Goal: Task Accomplishment & Management: Complete application form

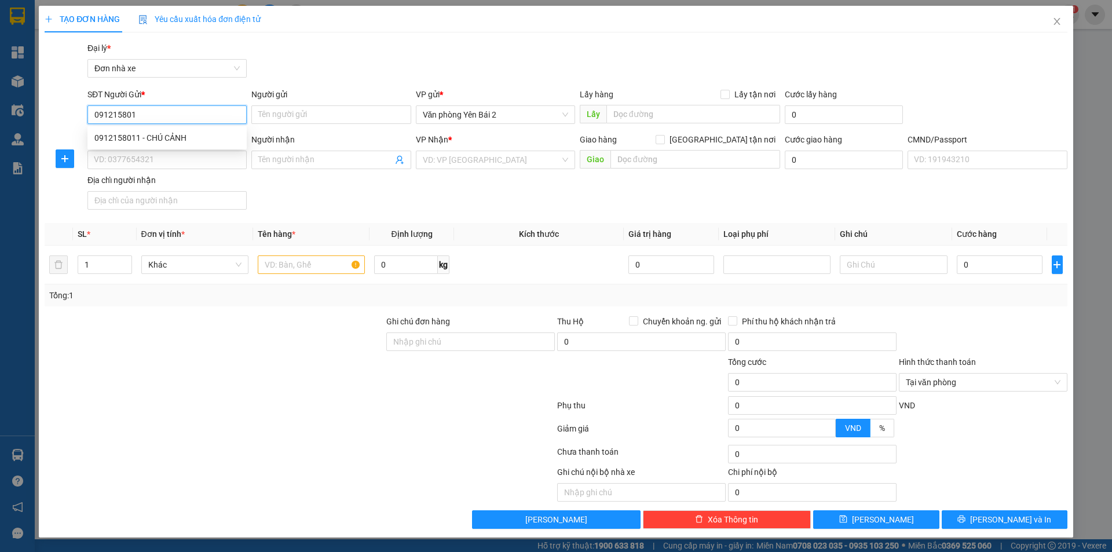
type input "0912158011"
click at [174, 133] on div "0912158011 - CHÚ CẢNH" at bounding box center [166, 137] width 145 height 13
type input "CHÚ CẢNH"
type input "0979618207"
type input "TRANG"
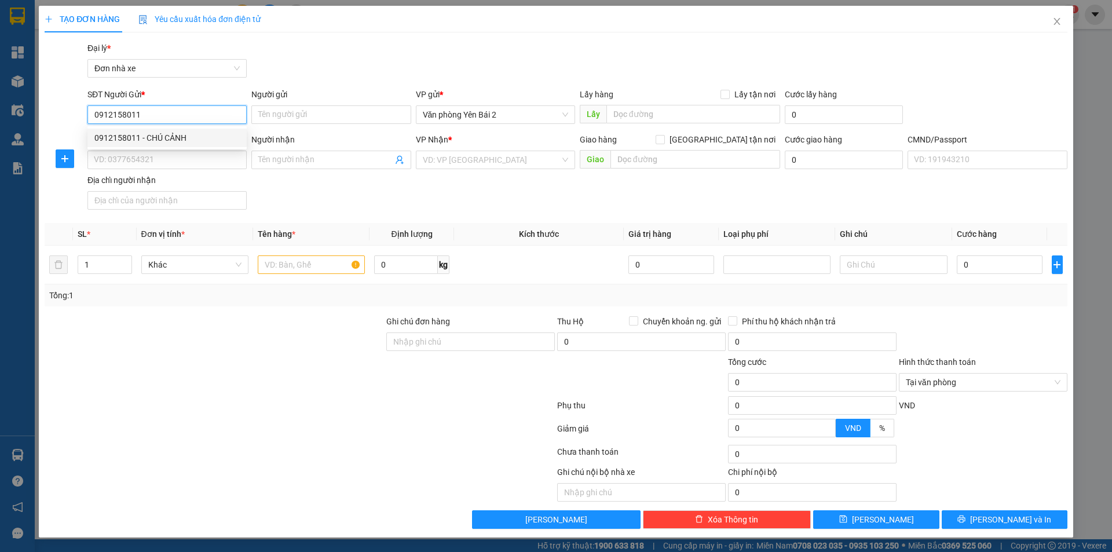
type input "1"
type input "0912158011"
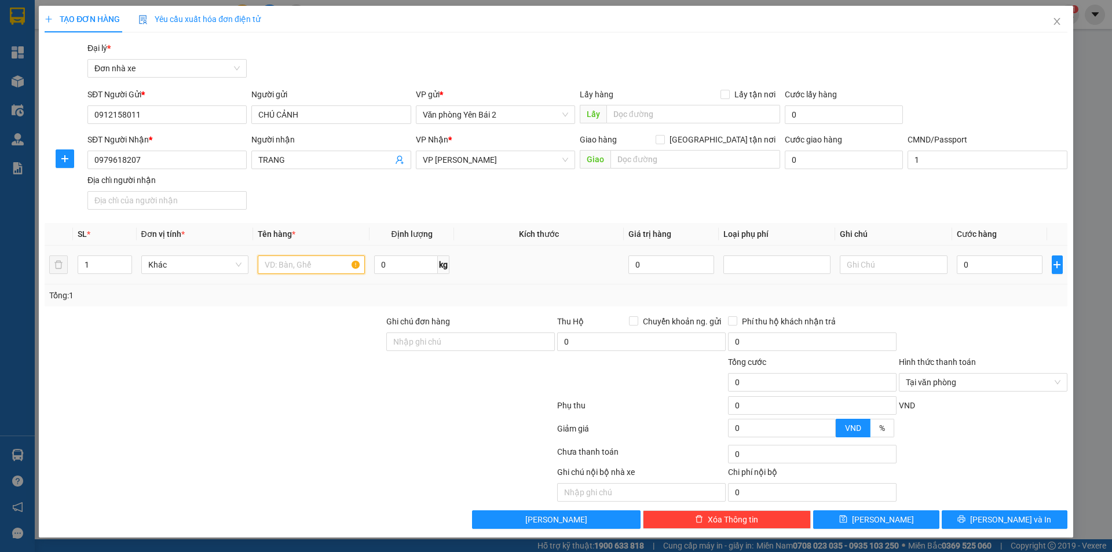
click at [310, 259] on input "text" at bounding box center [311, 264] width 107 height 19
type input "d"
type input "đ"
type input "D"
type input "ĐỒ ĂN"
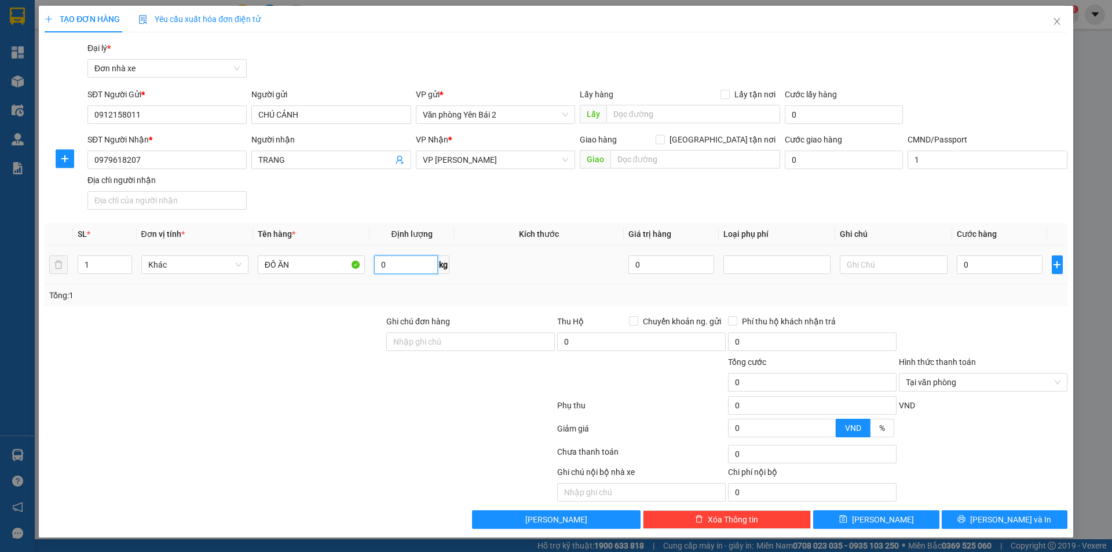
click at [406, 267] on input "0" at bounding box center [406, 264] width 64 height 19
type input "20"
click at [977, 265] on input "0" at bounding box center [999, 264] width 86 height 19
type input "4"
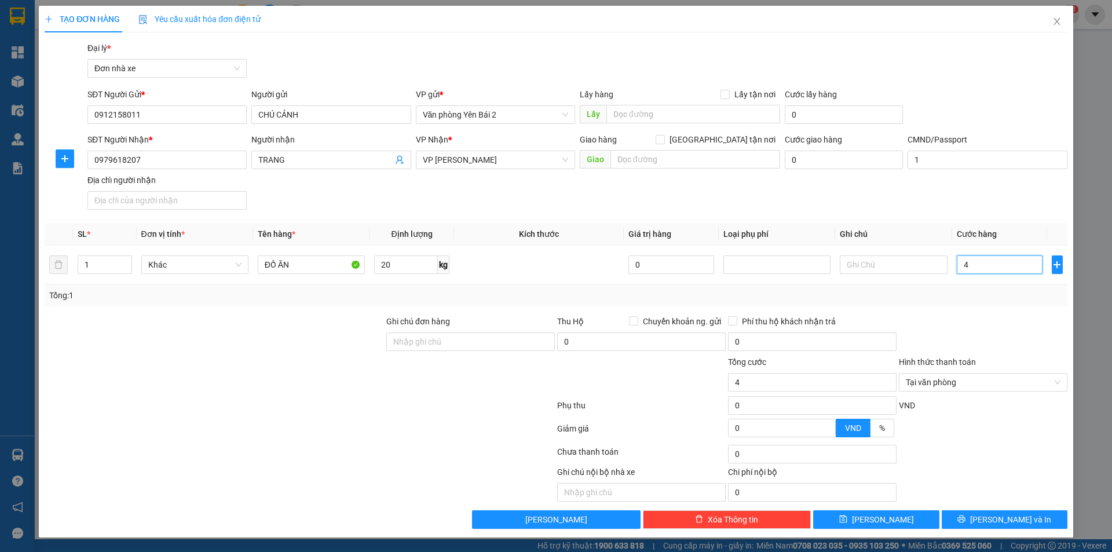
type input "45"
type input "450"
type input "4.500"
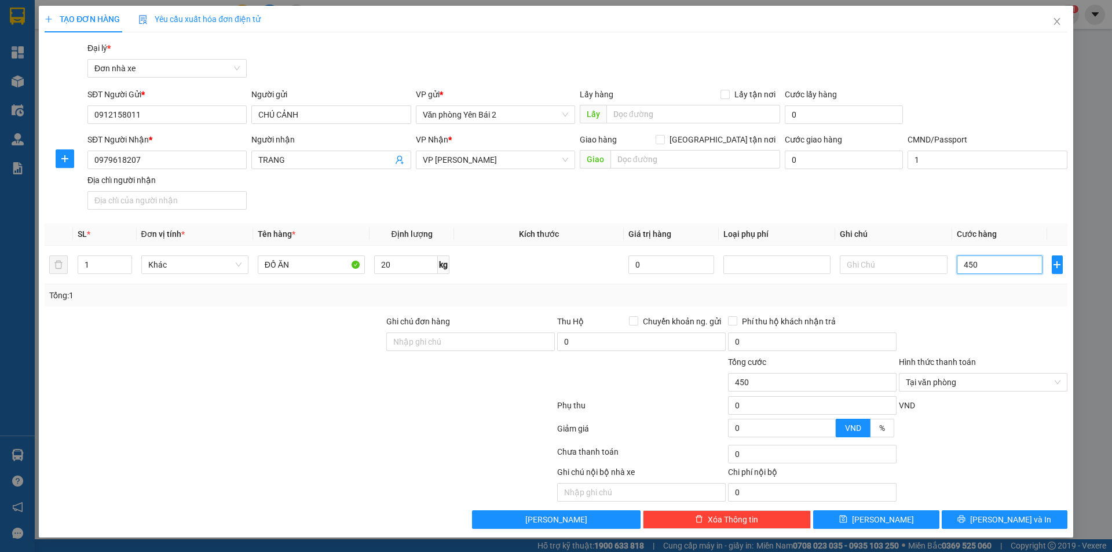
type input "4.500"
type input "45.000"
click at [1015, 516] on span "[PERSON_NAME] và In" at bounding box center [1010, 519] width 81 height 13
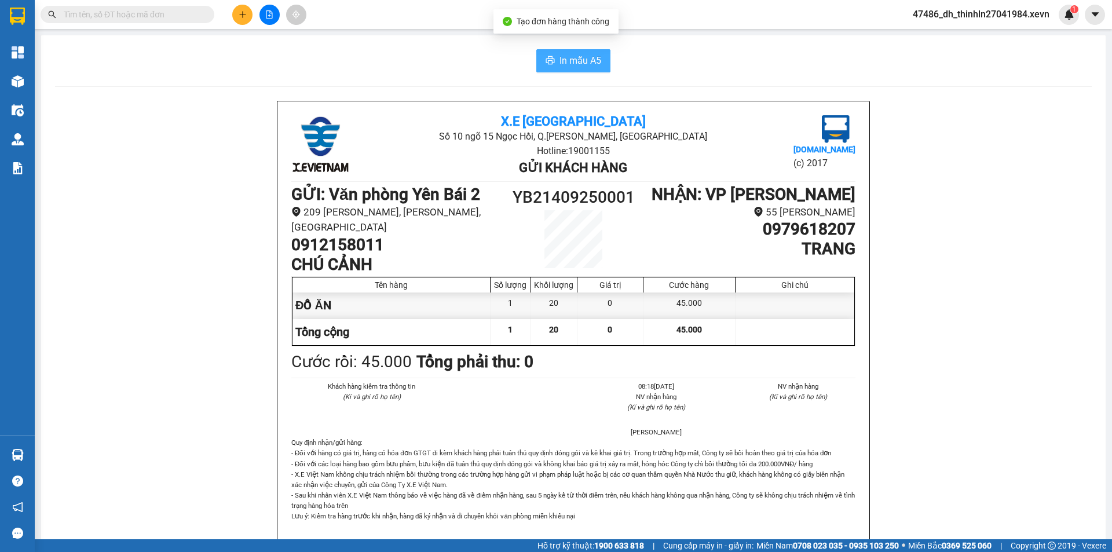
click at [569, 60] on span "In mẫu A5" at bounding box center [580, 60] width 42 height 14
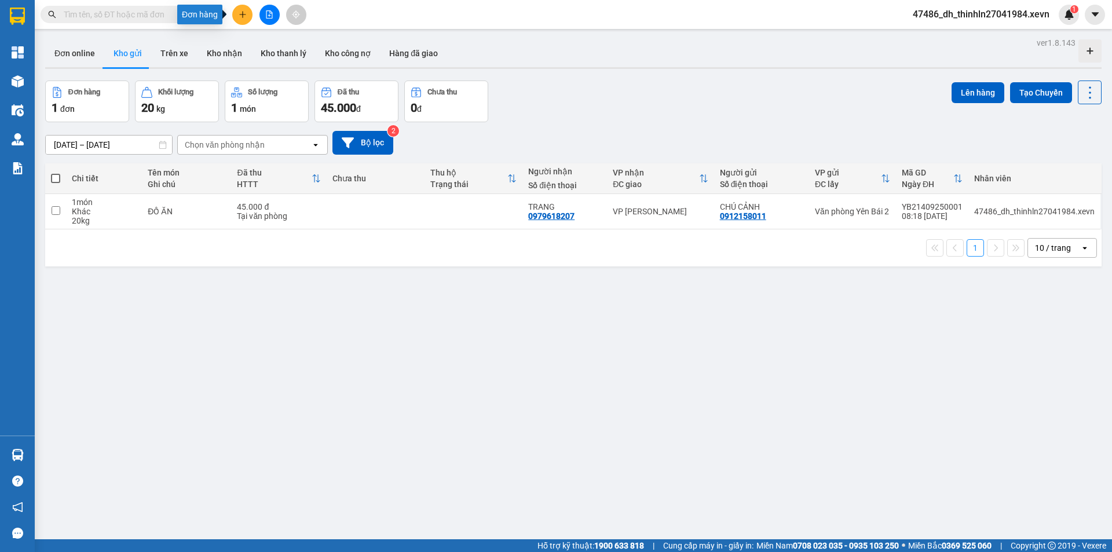
click at [237, 14] on button at bounding box center [242, 15] width 20 height 20
click at [283, 45] on div "Tạo đơn hàng" at bounding box center [288, 43] width 50 height 13
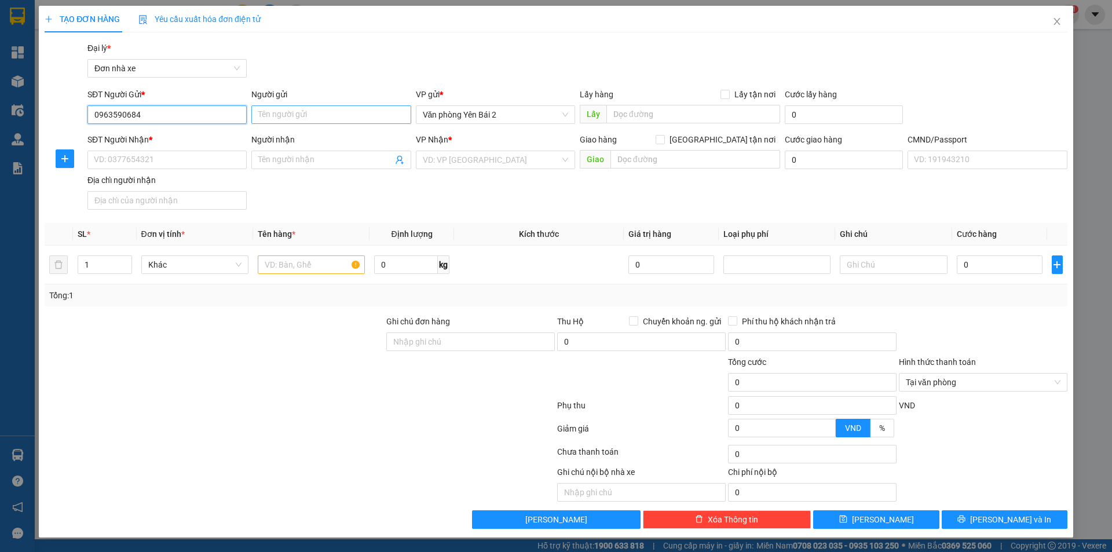
type input "0963590684"
click at [306, 109] on input "Người gửi" at bounding box center [330, 114] width 159 height 19
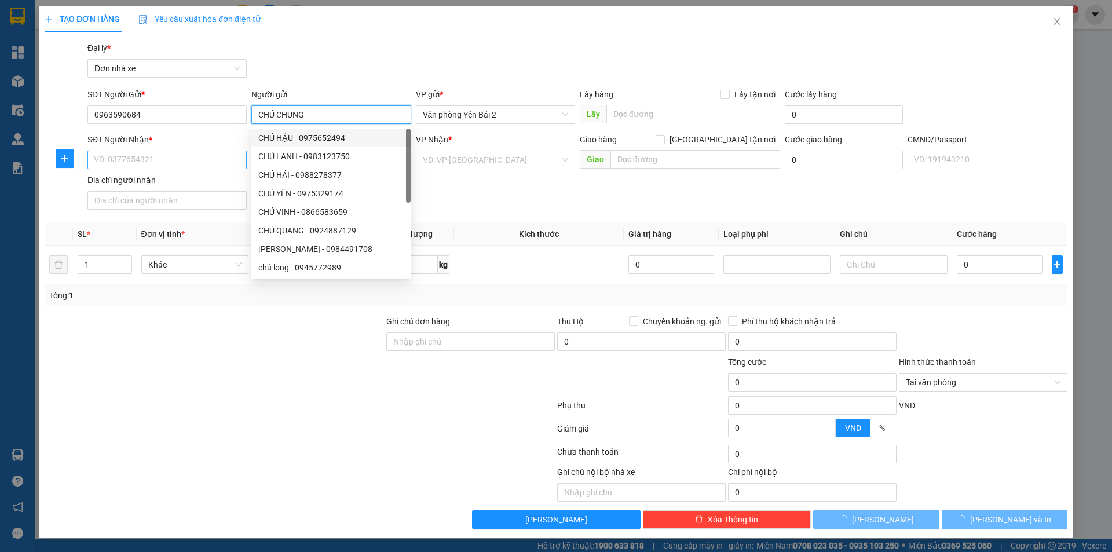
type input "CHÚ CHUNG"
click at [159, 159] on input "SĐT Người Nhận *" at bounding box center [166, 160] width 159 height 19
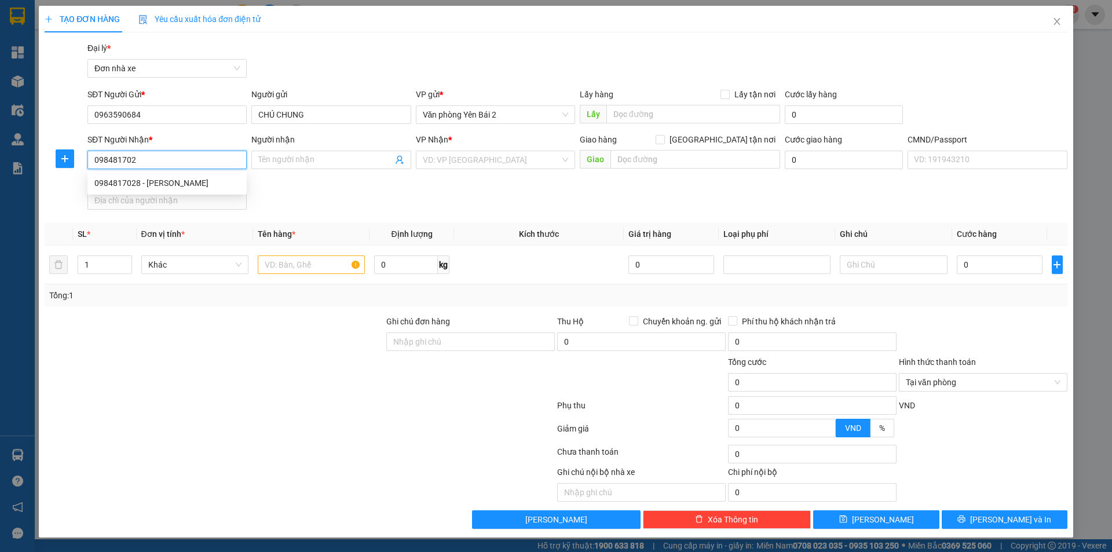
type input "0984817028"
click at [175, 182] on div "0984817028 - [PERSON_NAME]" at bounding box center [166, 183] width 145 height 13
type input "[PERSON_NAME]"
type input "1CC"
type input "0984817028"
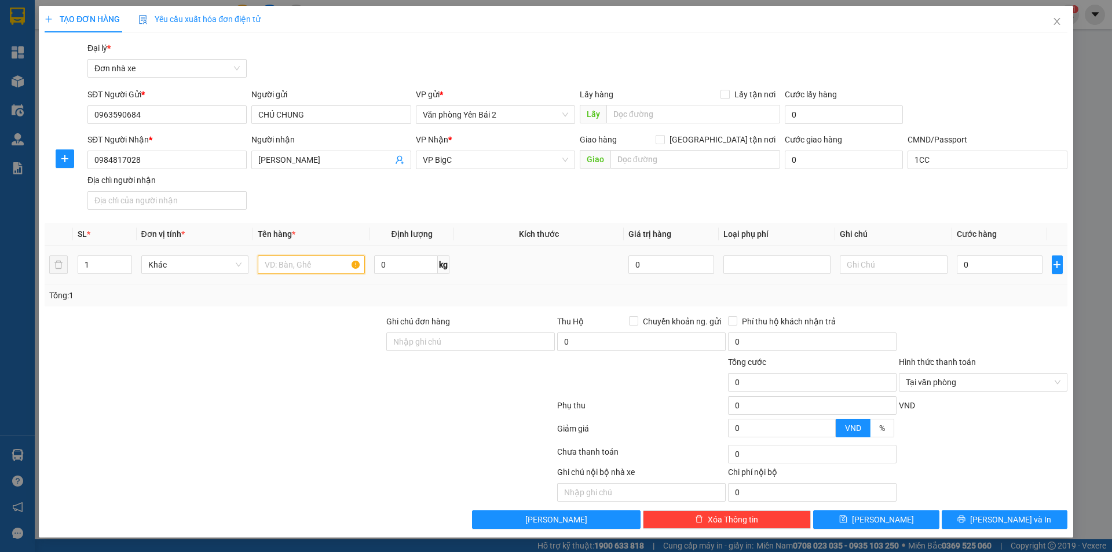
click at [302, 264] on input "text" at bounding box center [311, 264] width 107 height 19
type input "D"
type input "ĐỒ ĂN"
click at [395, 271] on input "0" at bounding box center [406, 264] width 64 height 19
type input "9"
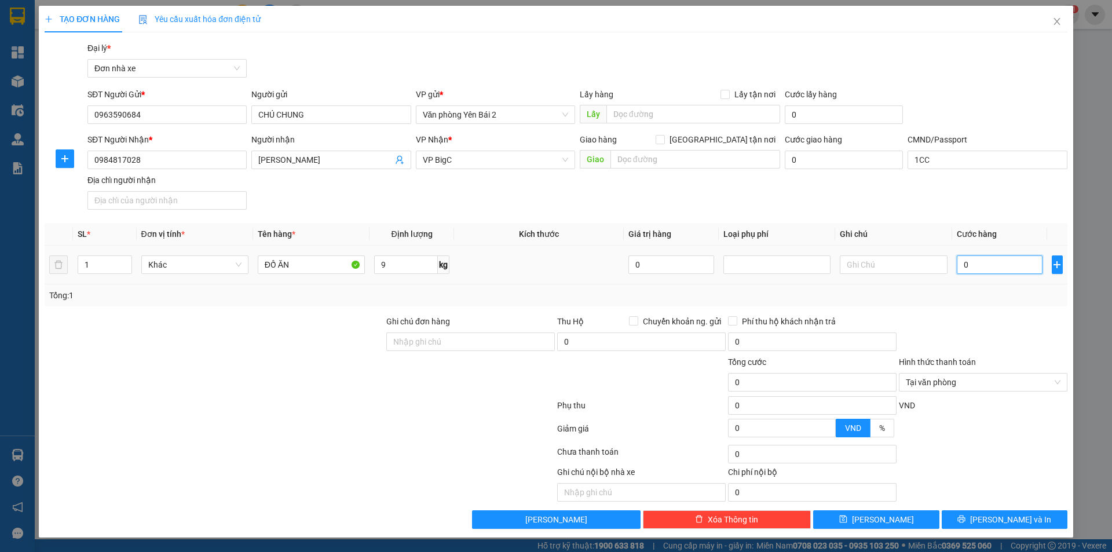
click at [984, 263] on input "0" at bounding box center [999, 264] width 86 height 19
type input "3"
type input "35"
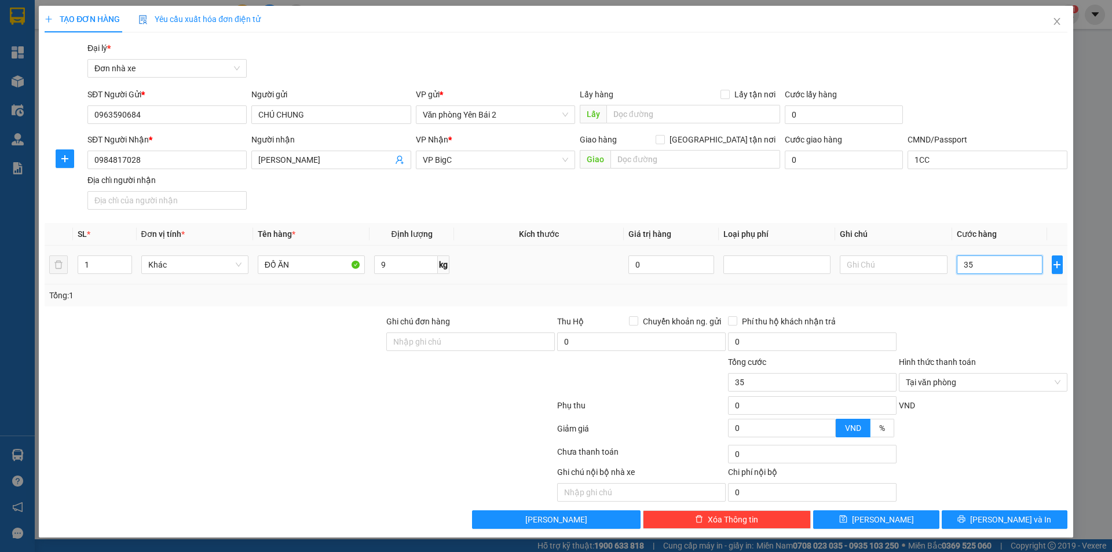
type input "350"
type input "3.500"
type input "35.000"
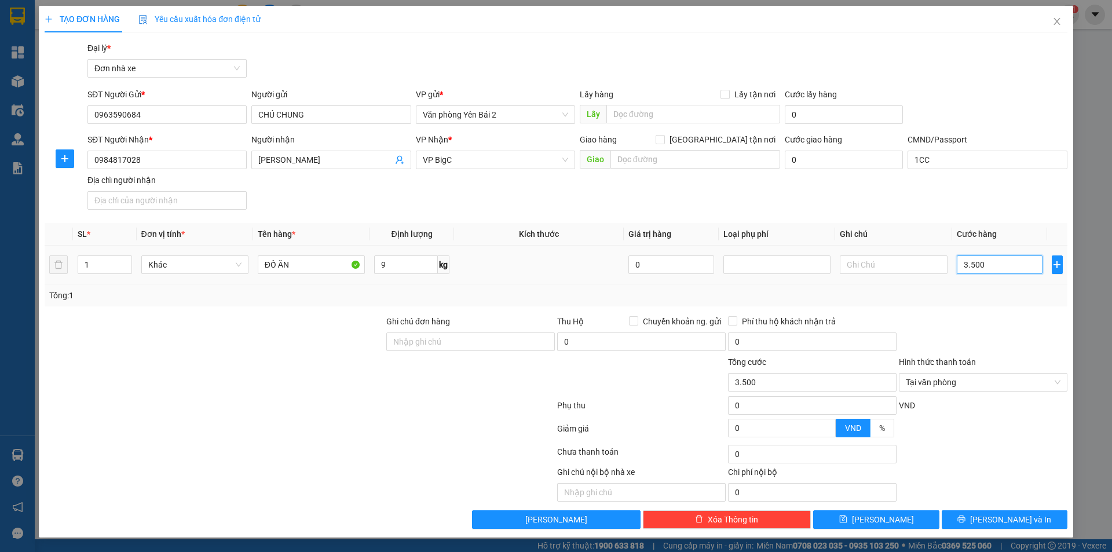
type input "35.000"
click at [1002, 520] on span "[PERSON_NAME] và In" at bounding box center [1010, 519] width 81 height 13
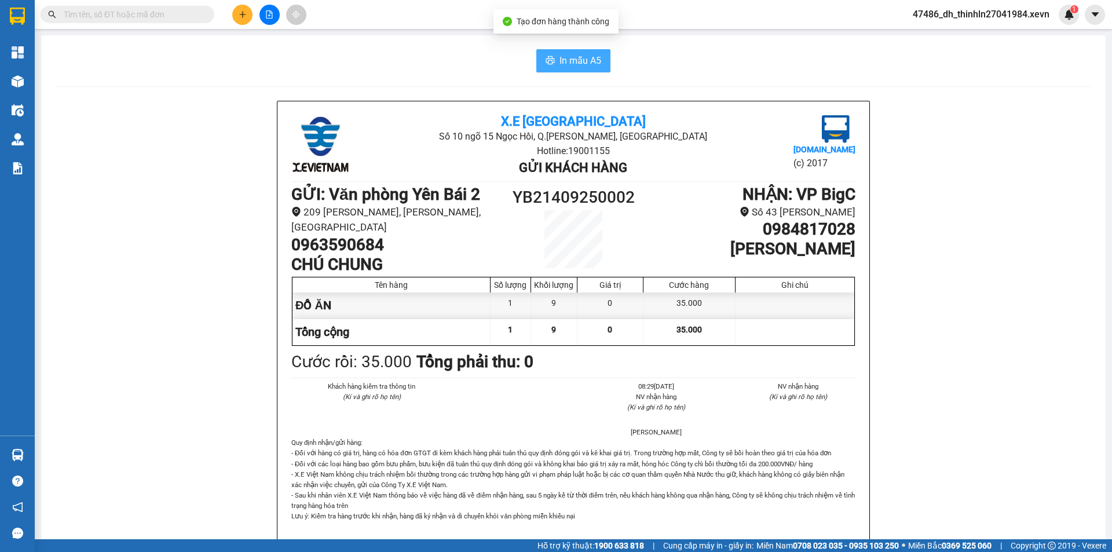
click at [575, 63] on span "In mẫu A5" at bounding box center [580, 60] width 42 height 14
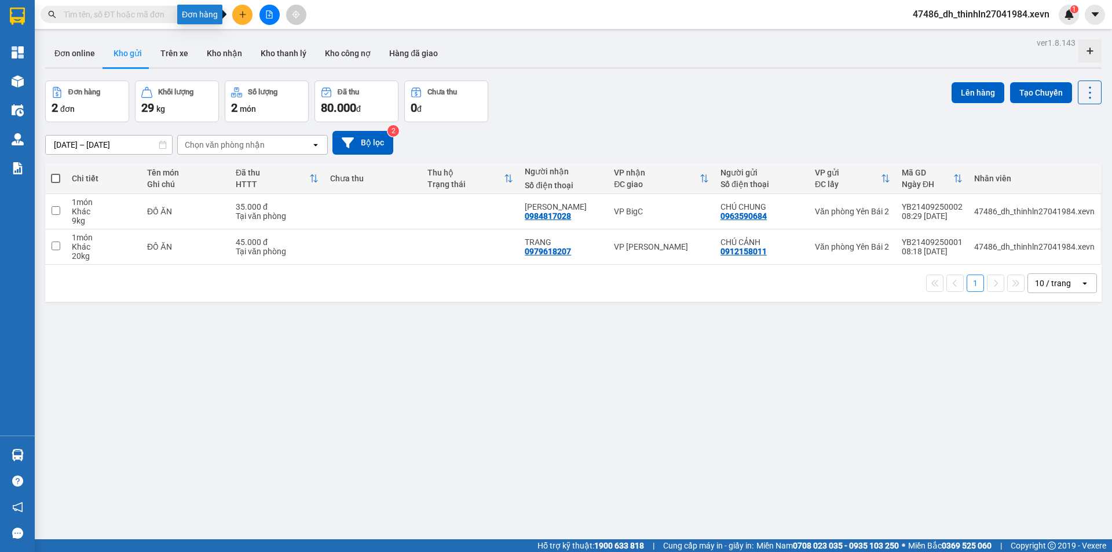
click at [244, 14] on icon "plus" at bounding box center [242, 14] width 6 height 1
click at [274, 42] on div "Tạo đơn hàng" at bounding box center [288, 43] width 50 height 13
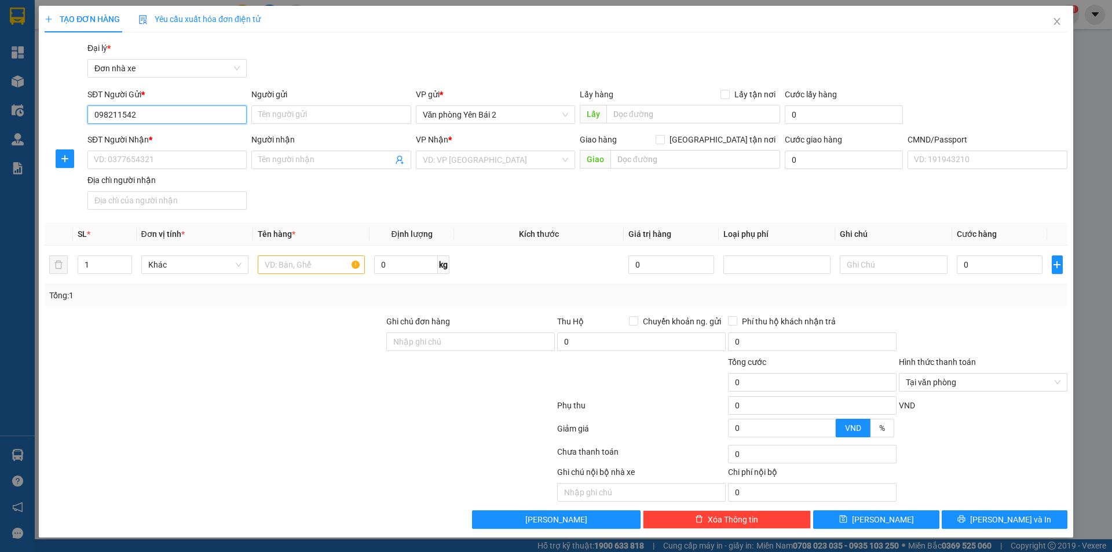
type input "0982115428"
click at [164, 138] on div "0982115428 - [PERSON_NAME]" at bounding box center [166, 137] width 145 height 13
type input "[PERSON_NAME]"
type input "0362870868"
type input "Anh Toàn"
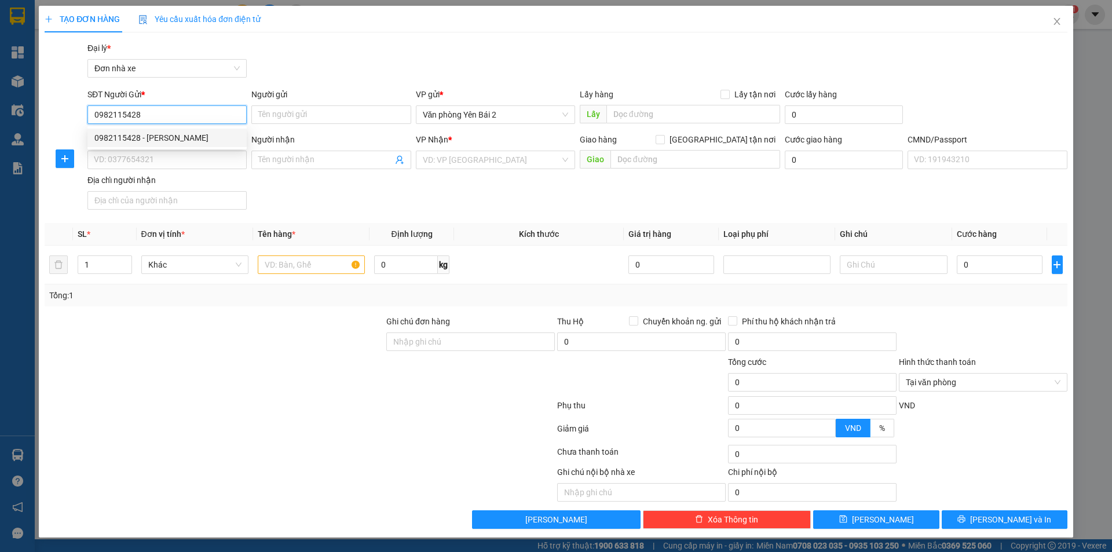
checkbox input "true"
type input "số nhà 16, ngõ 279 trên 23 vào cuối ngõ, [GEOGRAPHIC_DATA], [GEOGRAPHIC_DATA], …"
type input "1"
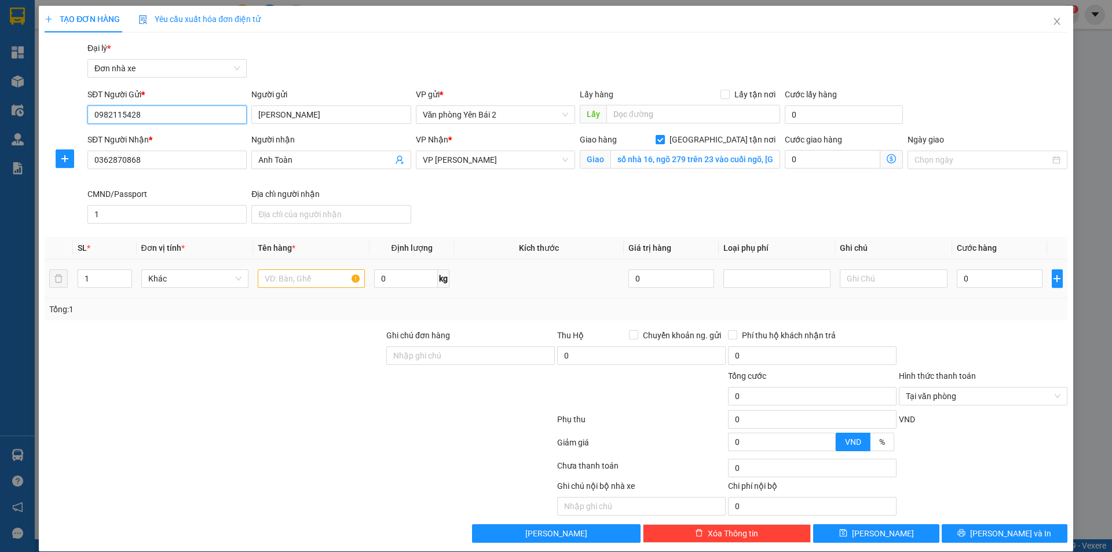
type input "0982115428"
click at [291, 282] on input "text" at bounding box center [311, 278] width 107 height 19
type input "CHÌA KHOÁ"
click at [962, 281] on input "0" at bounding box center [999, 278] width 86 height 19
type input "3"
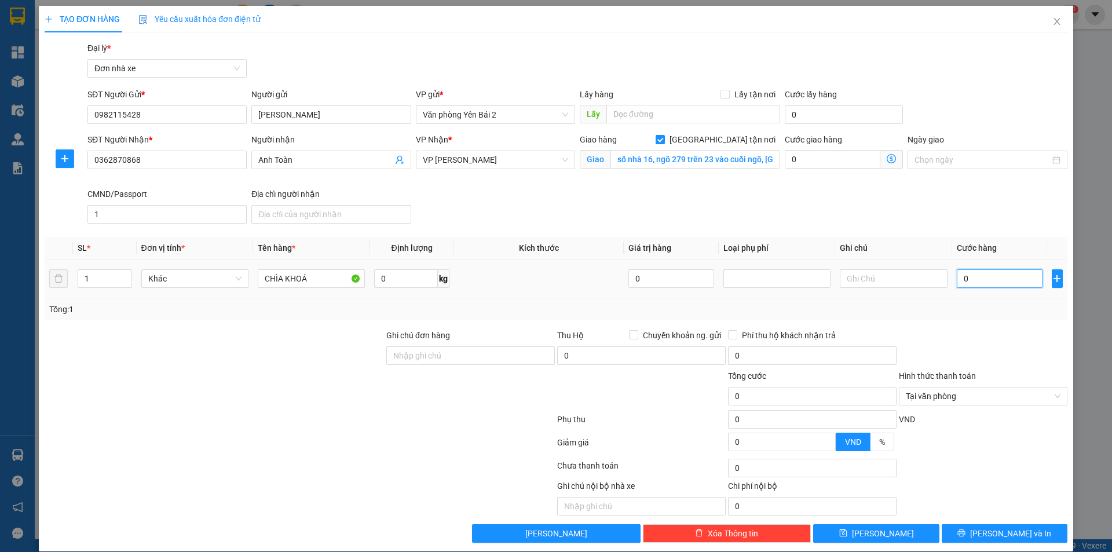
type input "3"
type input "30"
type input "300"
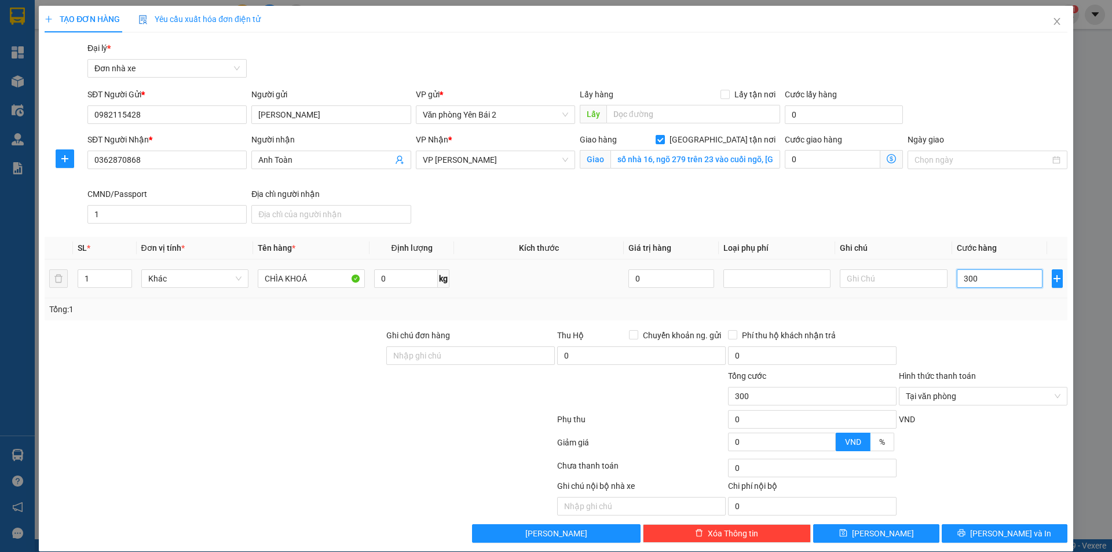
type input "3.000"
type input "30.000"
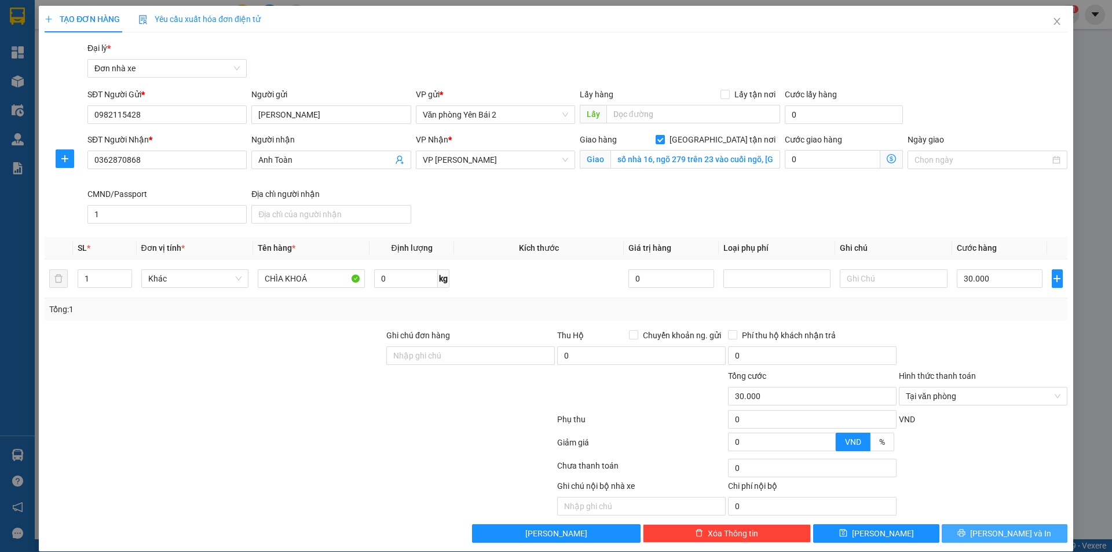
click at [999, 533] on span "[PERSON_NAME] và In" at bounding box center [1010, 533] width 81 height 13
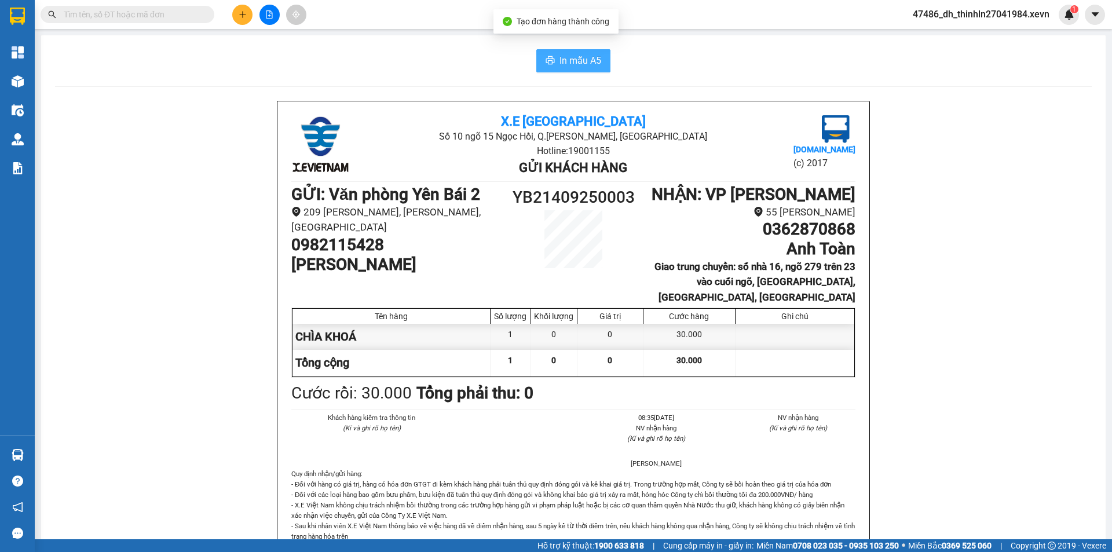
click at [571, 58] on span "In mẫu A5" at bounding box center [580, 60] width 42 height 14
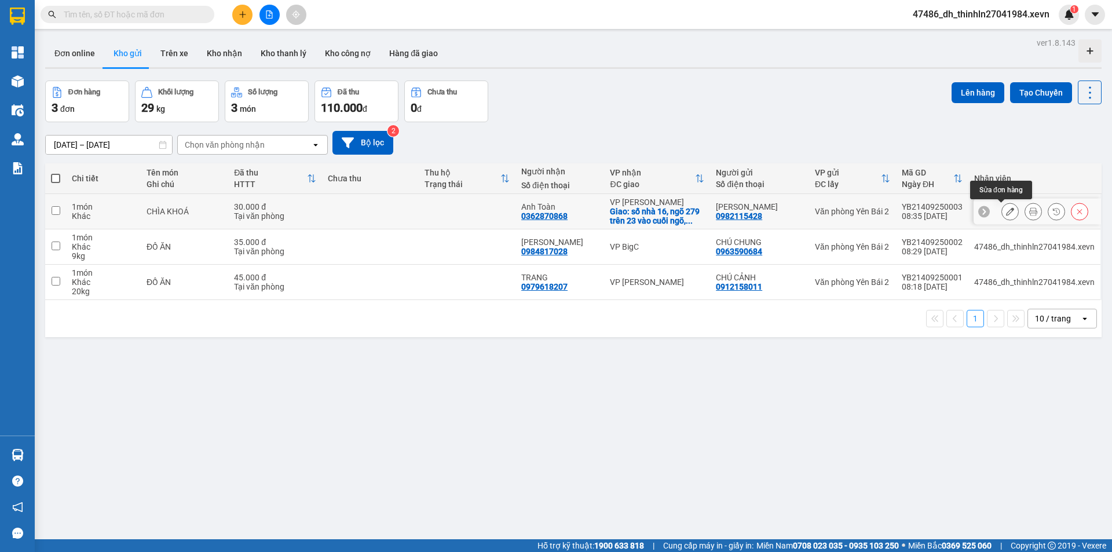
click at [1006, 210] on icon at bounding box center [1010, 211] width 8 height 8
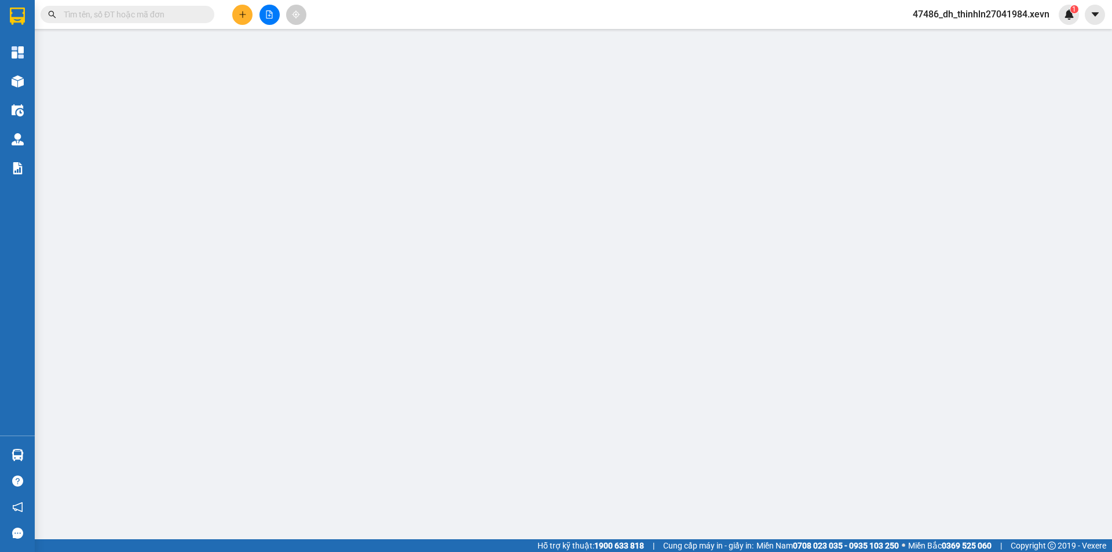
type input "0982115428"
type input "[PERSON_NAME]"
type input "0362870868"
type input "Anh Toàn"
checkbox input "true"
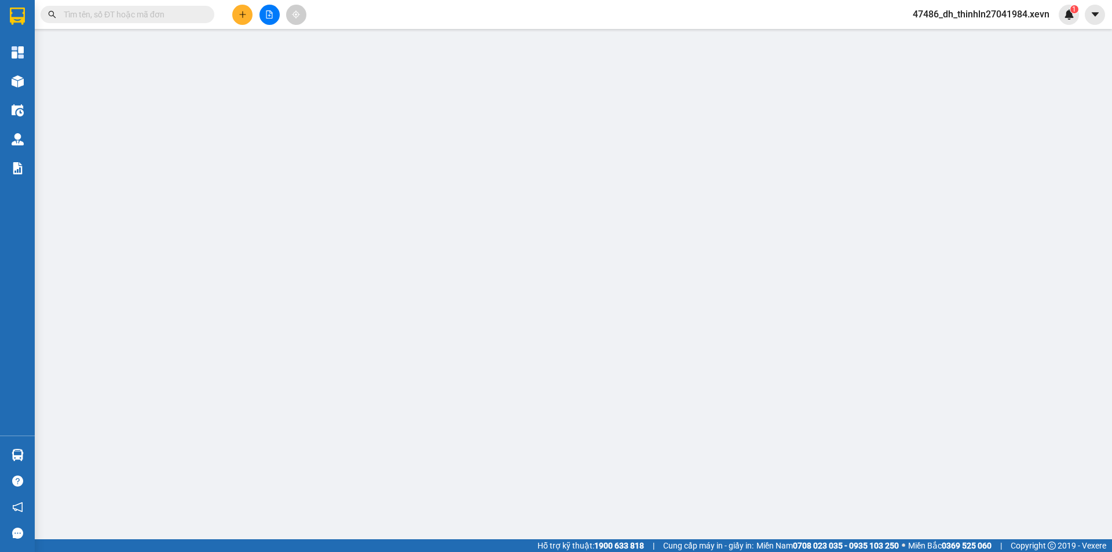
type input "số nhà 16, ngõ 279 trên 23 vào cuối ngõ, [GEOGRAPHIC_DATA], [GEOGRAPHIC_DATA], …"
type input "1"
type input "30.000"
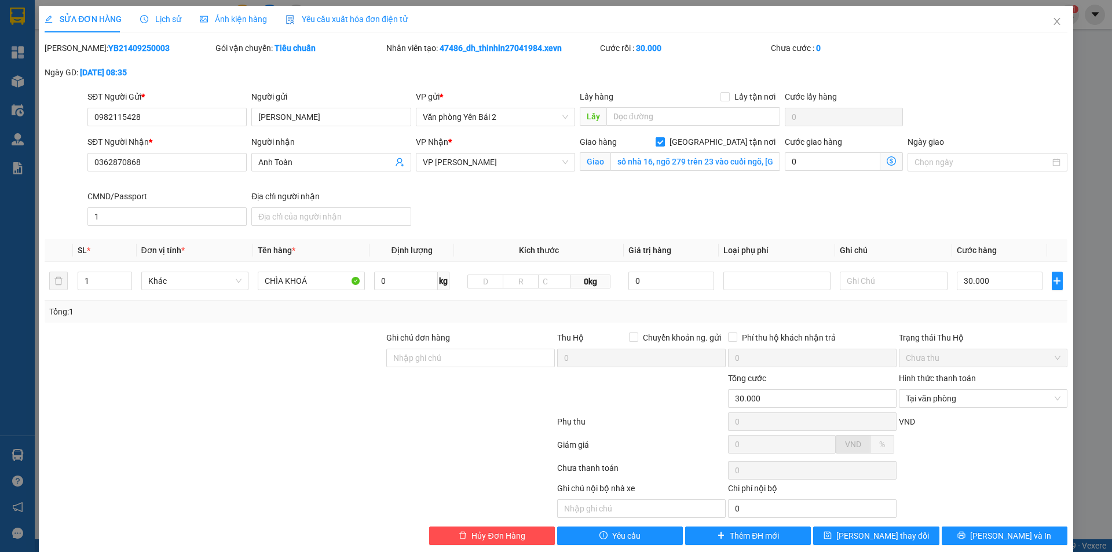
click at [663, 141] on input "[GEOGRAPHIC_DATA] tận nơi" at bounding box center [659, 141] width 8 height 8
checkbox input "false"
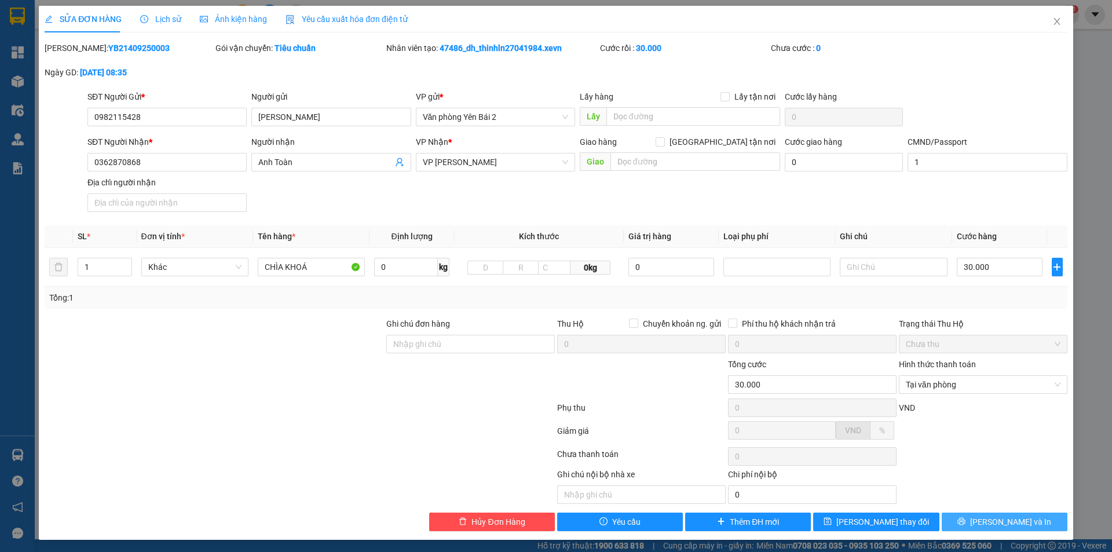
click at [1002, 521] on span "[PERSON_NAME] và In" at bounding box center [1010, 521] width 81 height 13
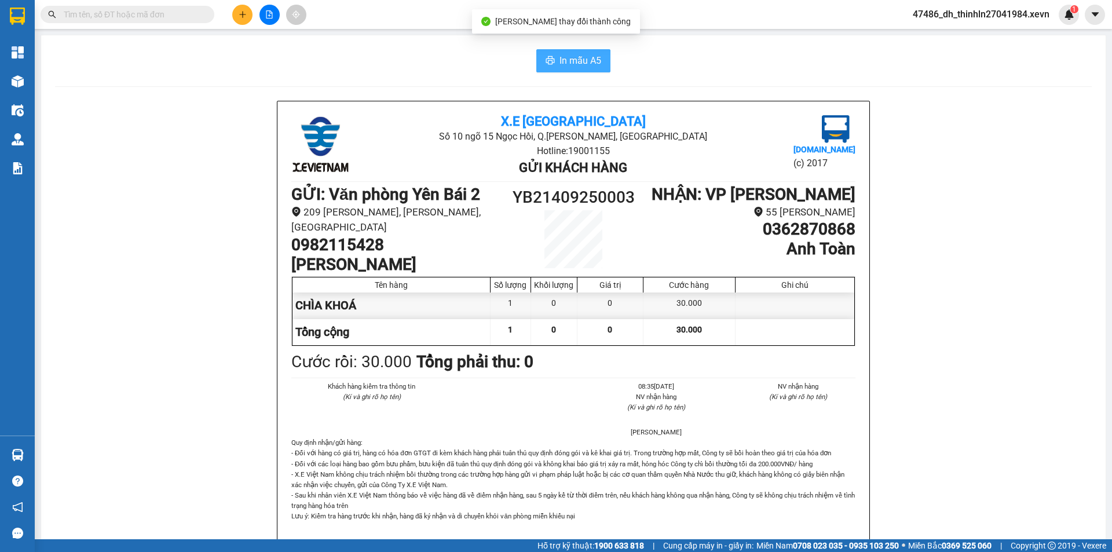
click at [568, 60] on span "In mẫu A5" at bounding box center [580, 60] width 42 height 14
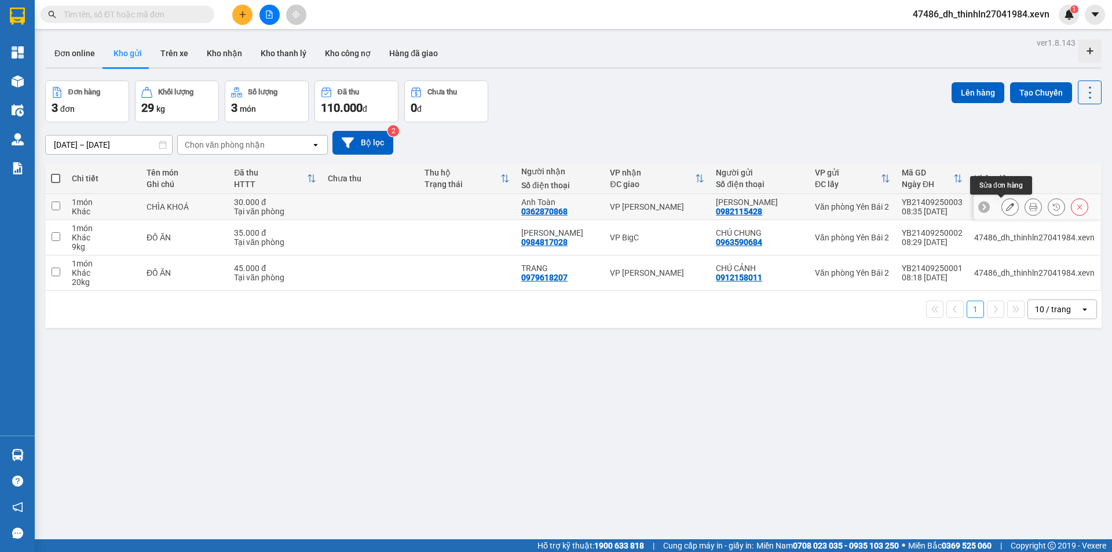
click at [1006, 206] on icon at bounding box center [1010, 207] width 8 height 8
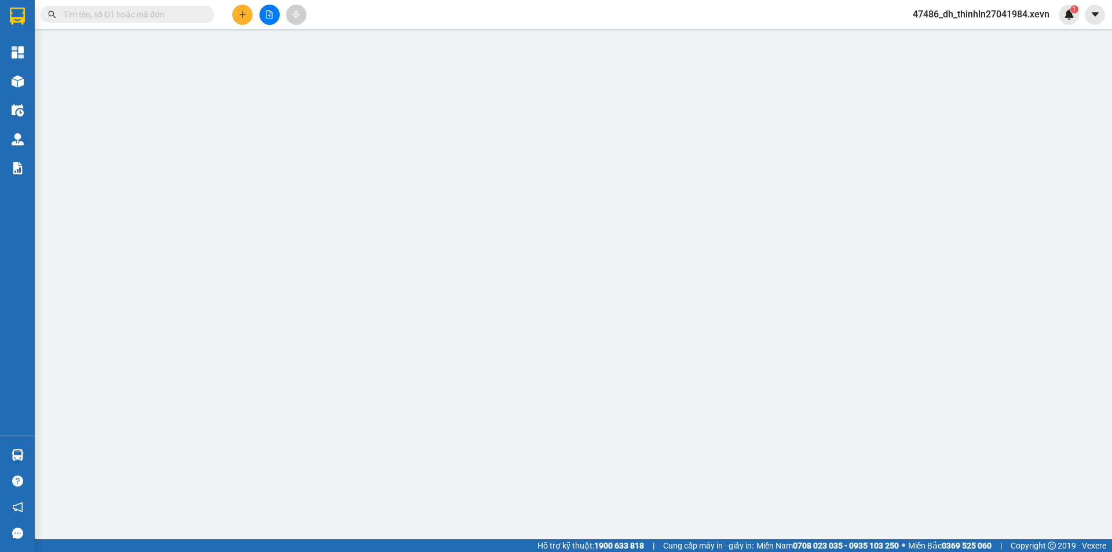
type input "0982115428"
type input "[PERSON_NAME]"
type input "0362870868"
type input "Anh Toàn"
type input "1"
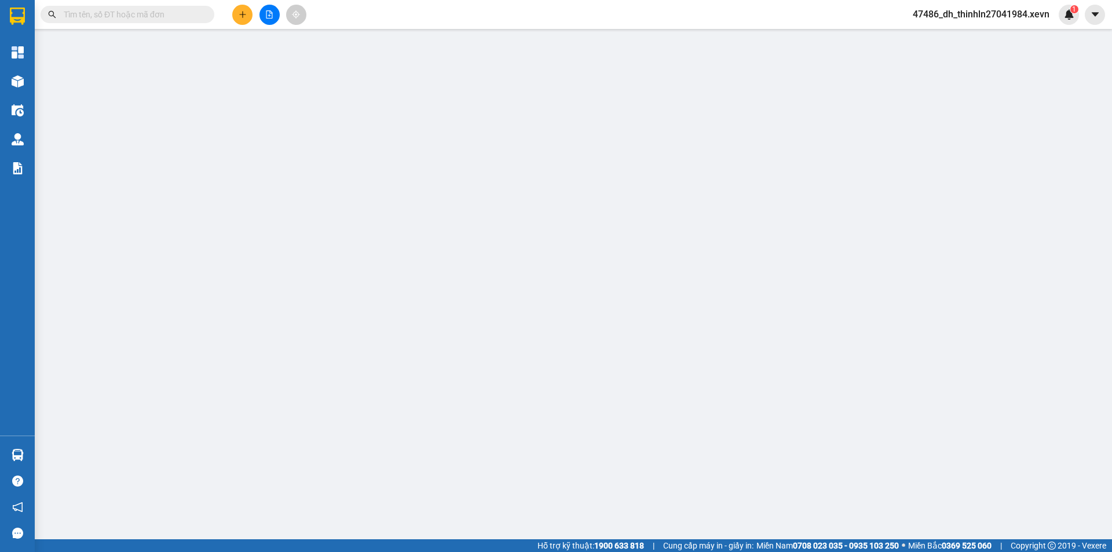
type input "30.000"
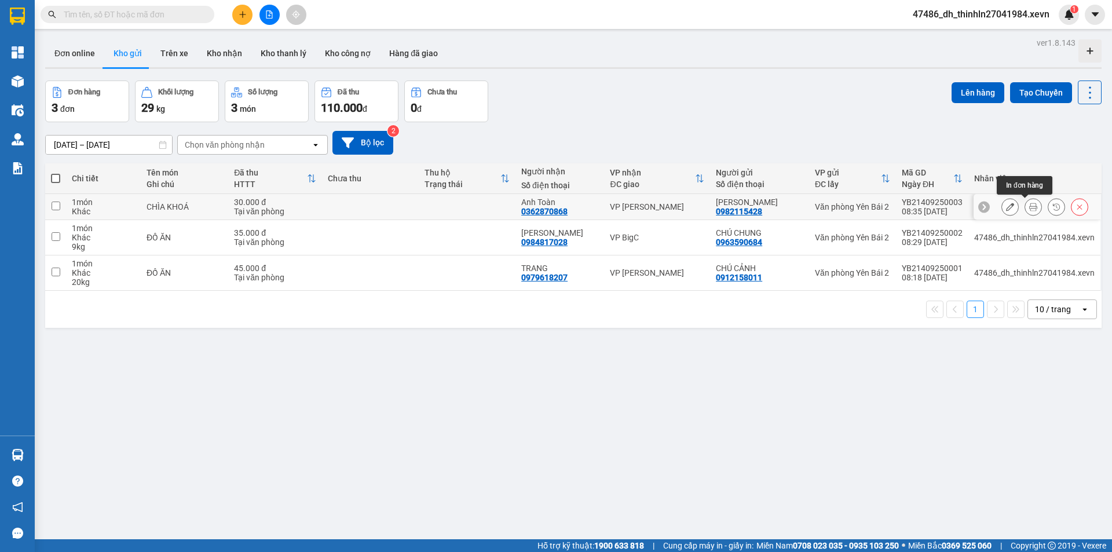
click at [1029, 209] on icon at bounding box center [1033, 207] width 8 height 8
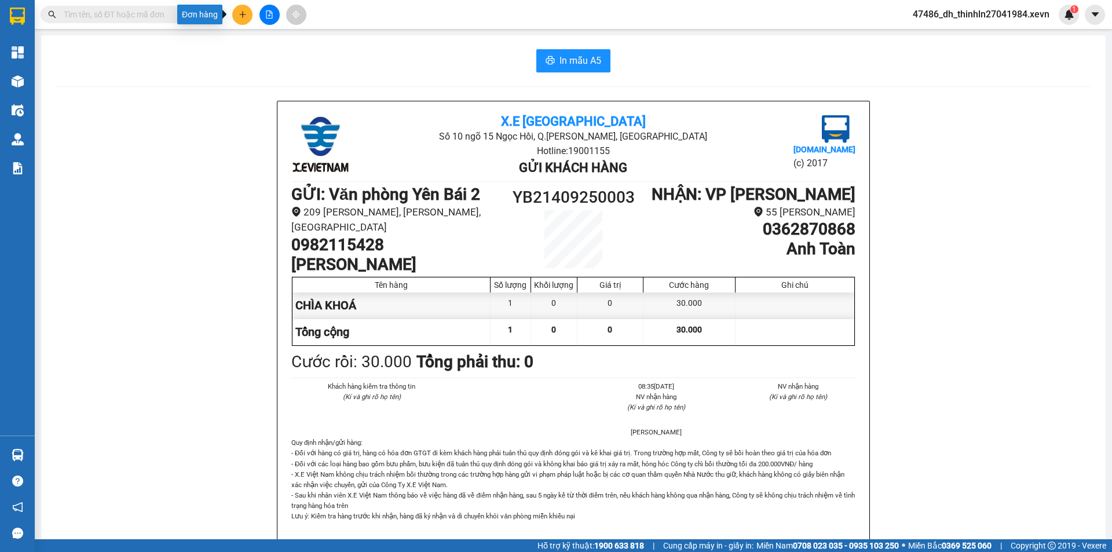
click at [248, 14] on button at bounding box center [242, 15] width 20 height 20
click at [288, 49] on div "Tạo đơn hàng" at bounding box center [288, 43] width 50 height 13
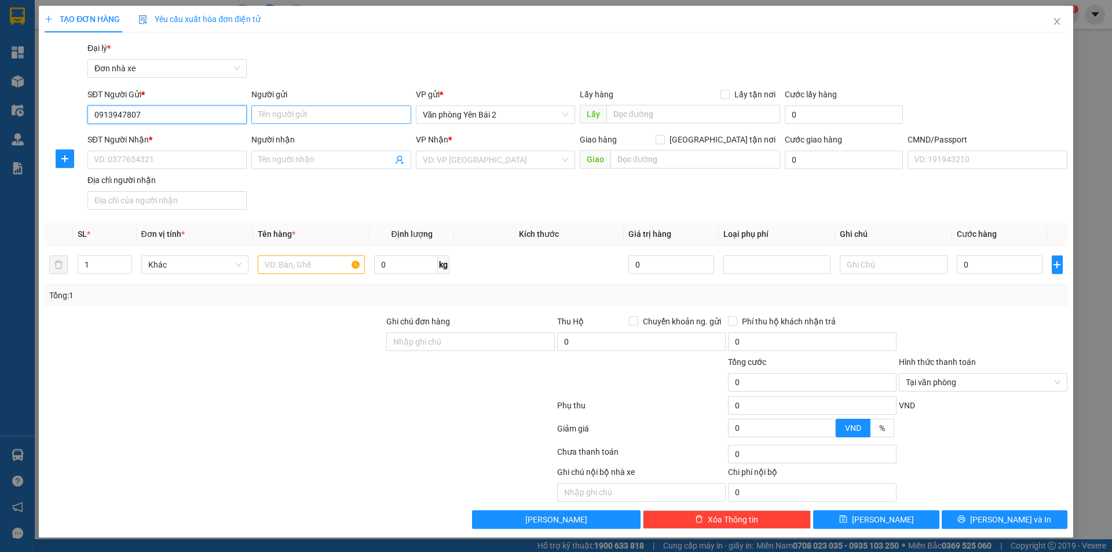
type input "0913947807"
click at [300, 116] on input "Người gửi" at bounding box center [330, 114] width 159 height 19
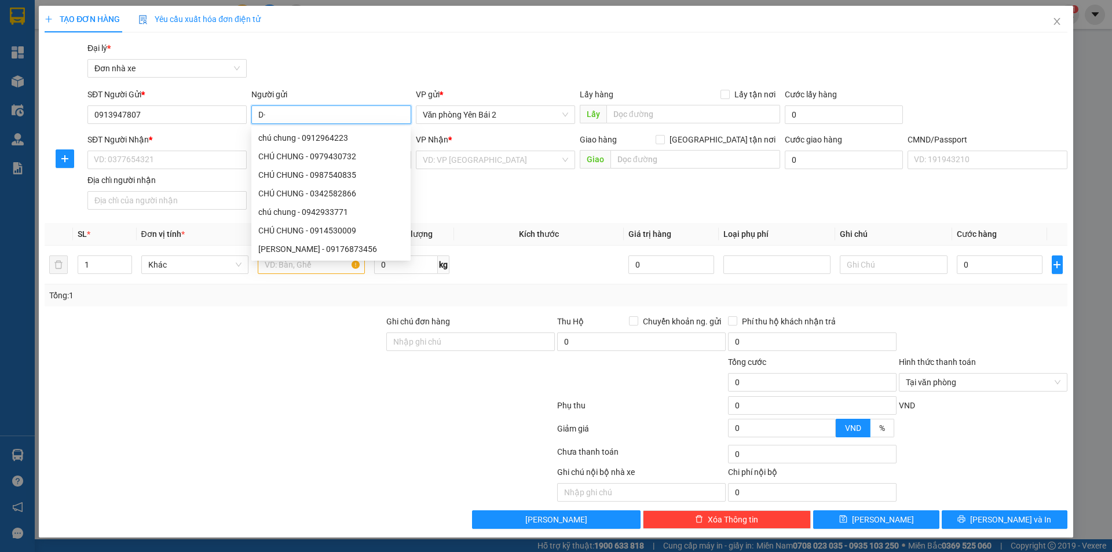
type input "D"
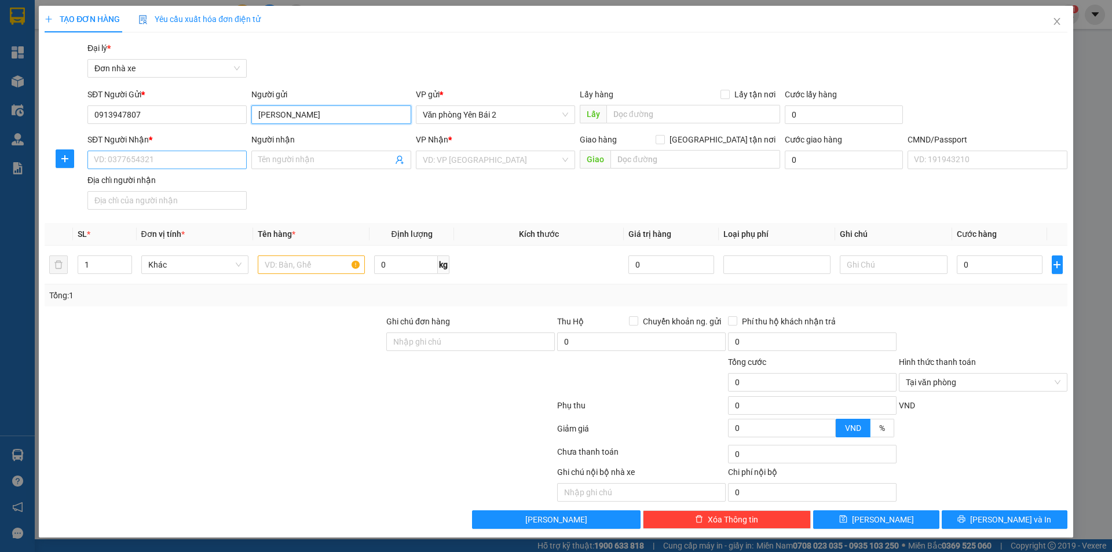
type input "[PERSON_NAME]"
click at [174, 166] on input "SĐT Người Nhận *" at bounding box center [166, 160] width 159 height 19
type input "0912619535"
click at [343, 163] on input "Người nhận" at bounding box center [325, 159] width 134 height 13
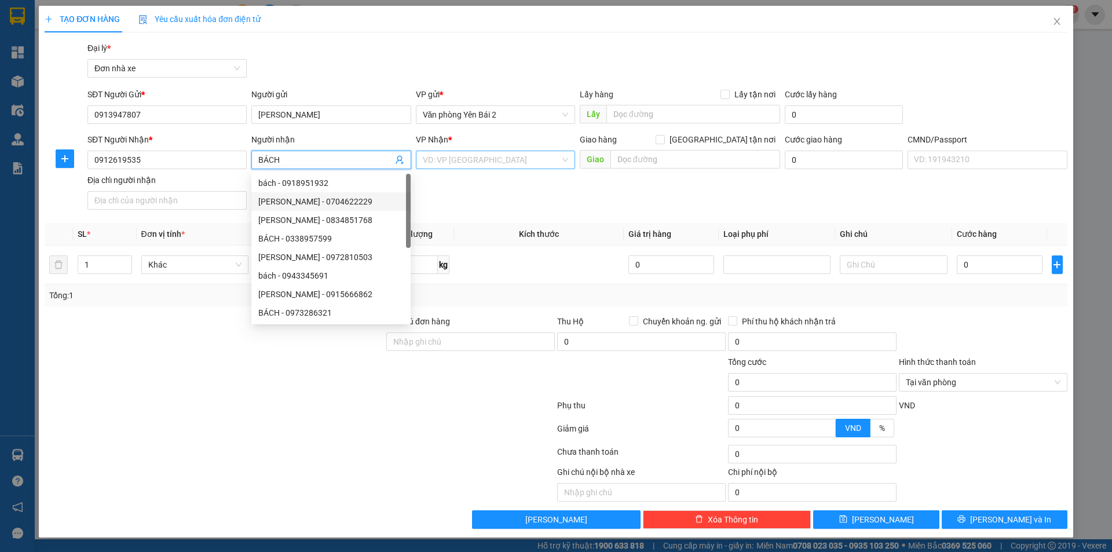
type input "BÁCH"
click at [509, 157] on input "search" at bounding box center [491, 159] width 137 height 17
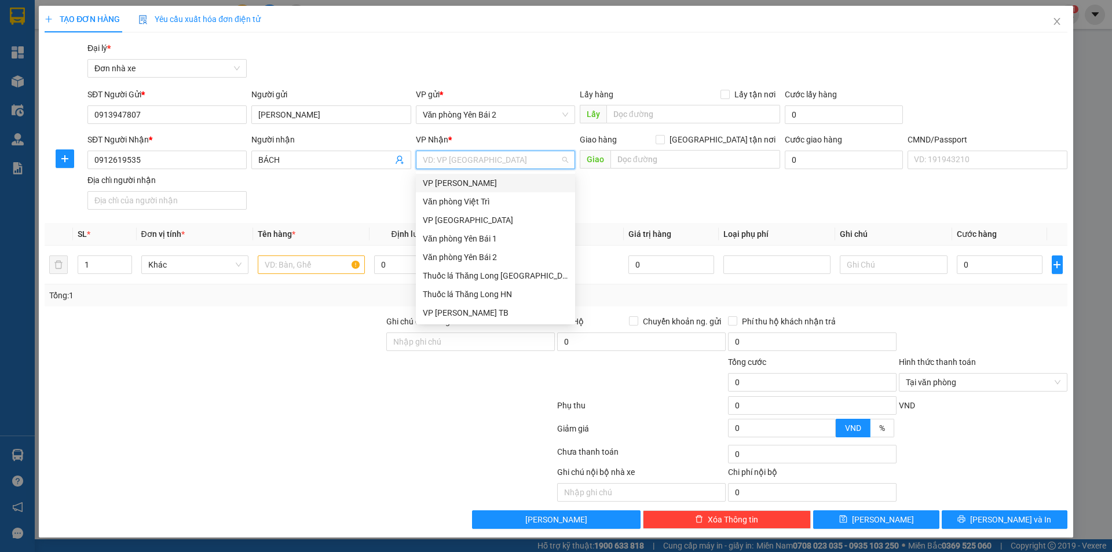
type input "4"
type input "N"
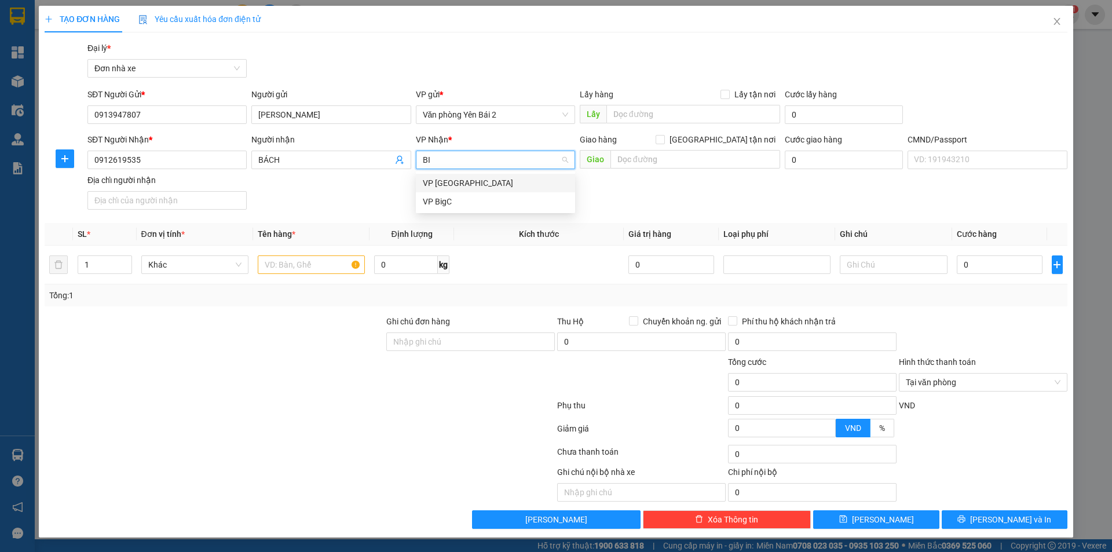
type input "BIG"
click at [440, 186] on div "VP BigC" at bounding box center [495, 183] width 145 height 13
click at [311, 263] on input "text" at bounding box center [311, 264] width 107 height 19
click at [395, 270] on input "0" at bounding box center [406, 264] width 64 height 19
type input "9"
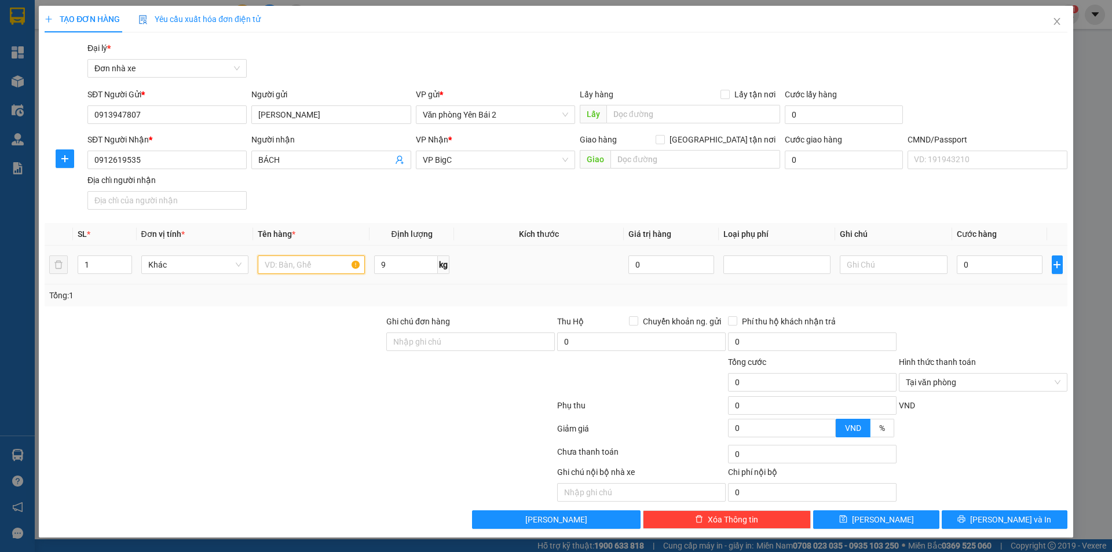
click at [316, 265] on input "text" at bounding box center [311, 264] width 107 height 19
type input "D"
type input "Đ"
type input "D"
type input "Đ"
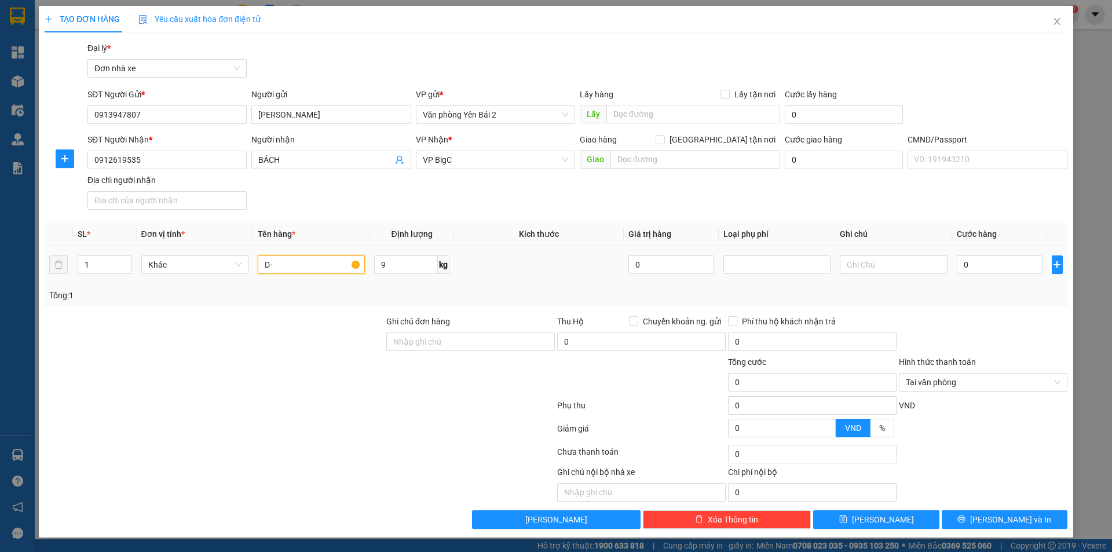
type input "D"
type input "ĐỒ DÙNG CÁ NHÂN"
click at [998, 271] on input "0" at bounding box center [999, 264] width 86 height 19
type input "3"
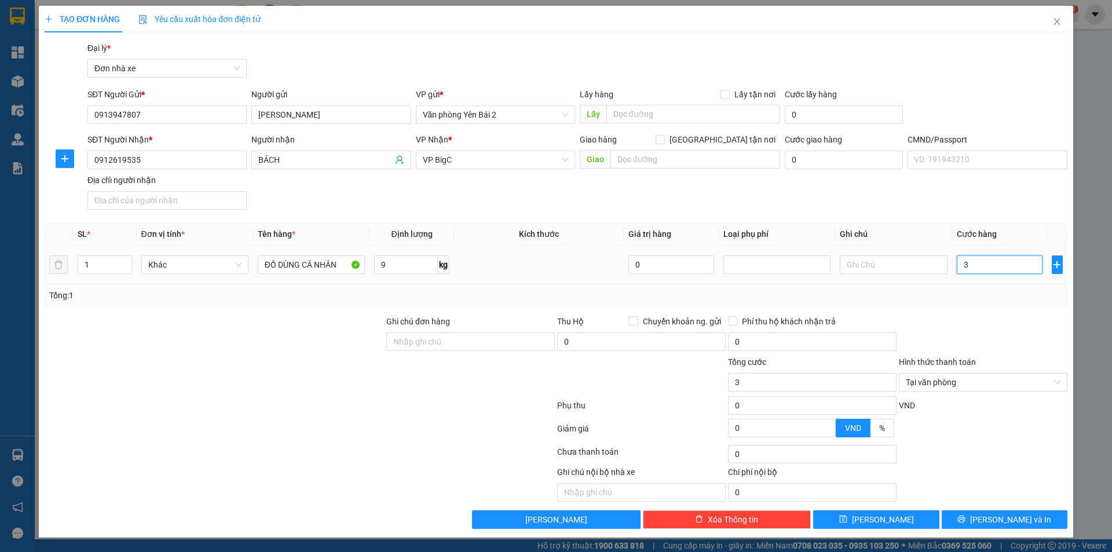
type input "35"
type input "350"
type input "3.500"
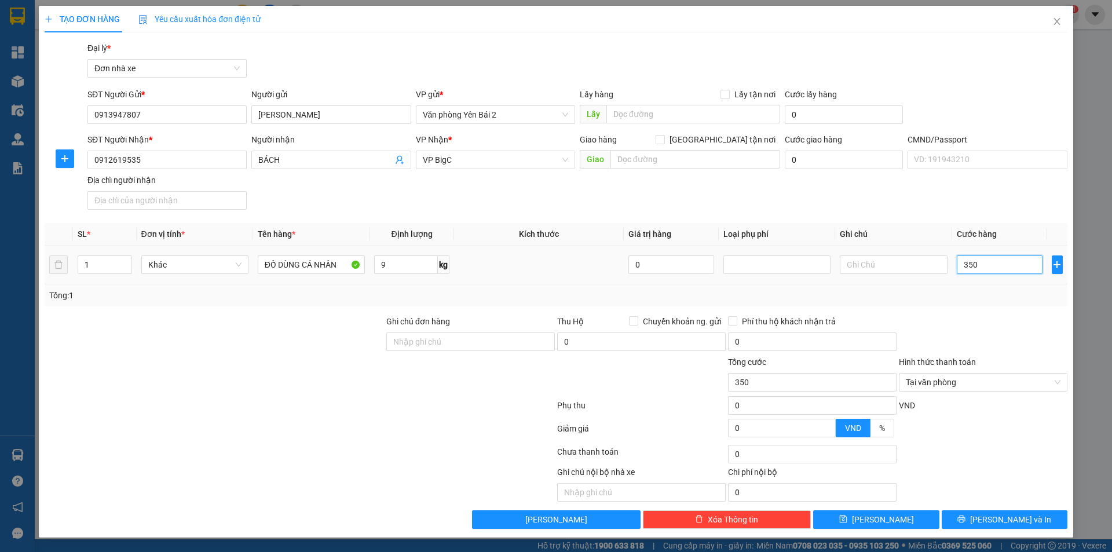
type input "3.500"
type input "35.000"
click at [1003, 515] on span "[PERSON_NAME] và In" at bounding box center [1010, 519] width 81 height 13
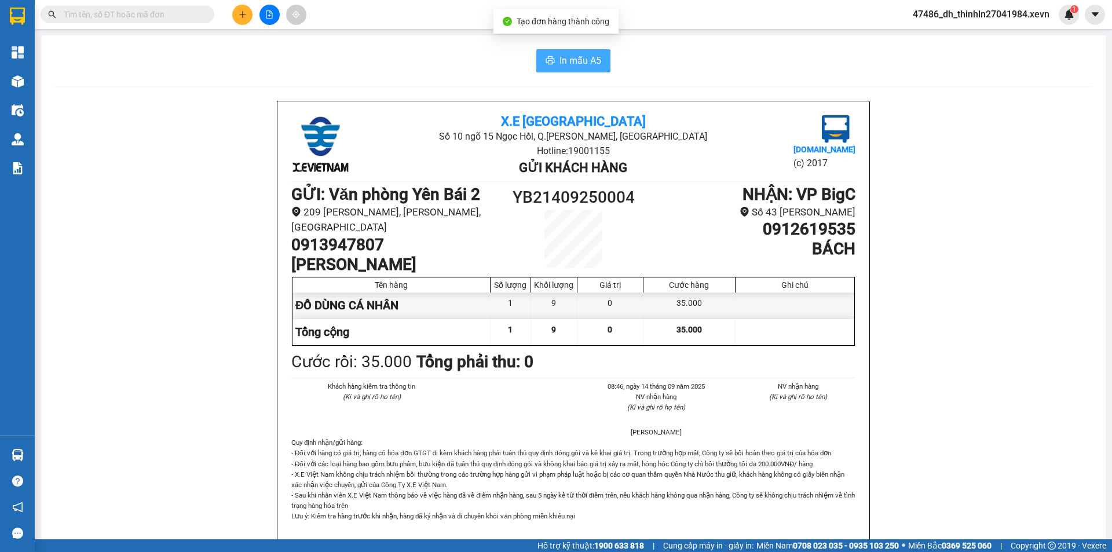
click at [572, 56] on span "In mẫu A5" at bounding box center [580, 60] width 42 height 14
